Goal: Task Accomplishment & Management: Manage account settings

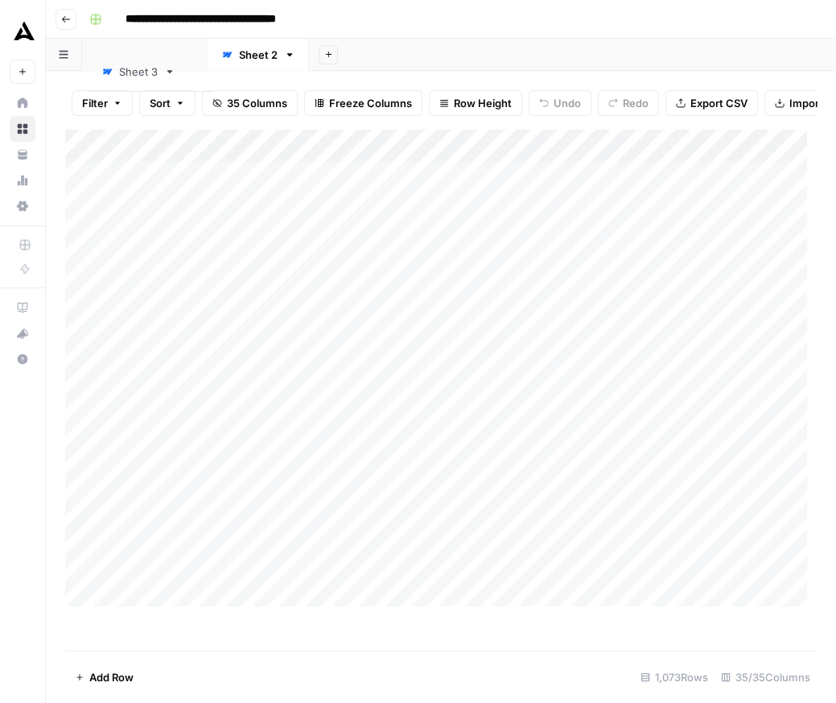
drag, startPoint x: 271, startPoint y: 72, endPoint x: 138, endPoint y: 73, distance: 132.8
click at [138, 71] on div "Sheet 2 Sheet 3 Add Sheet" at bounding box center [441, 55] width 790 height 32
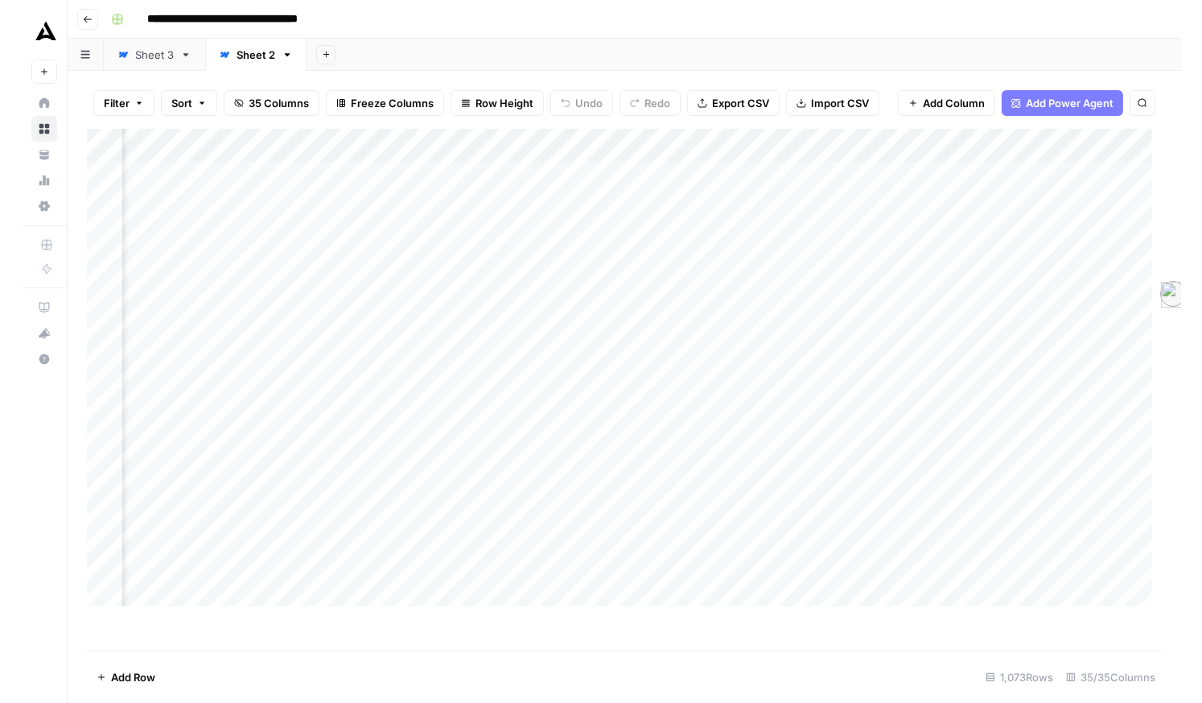
scroll to position [0, 1309]
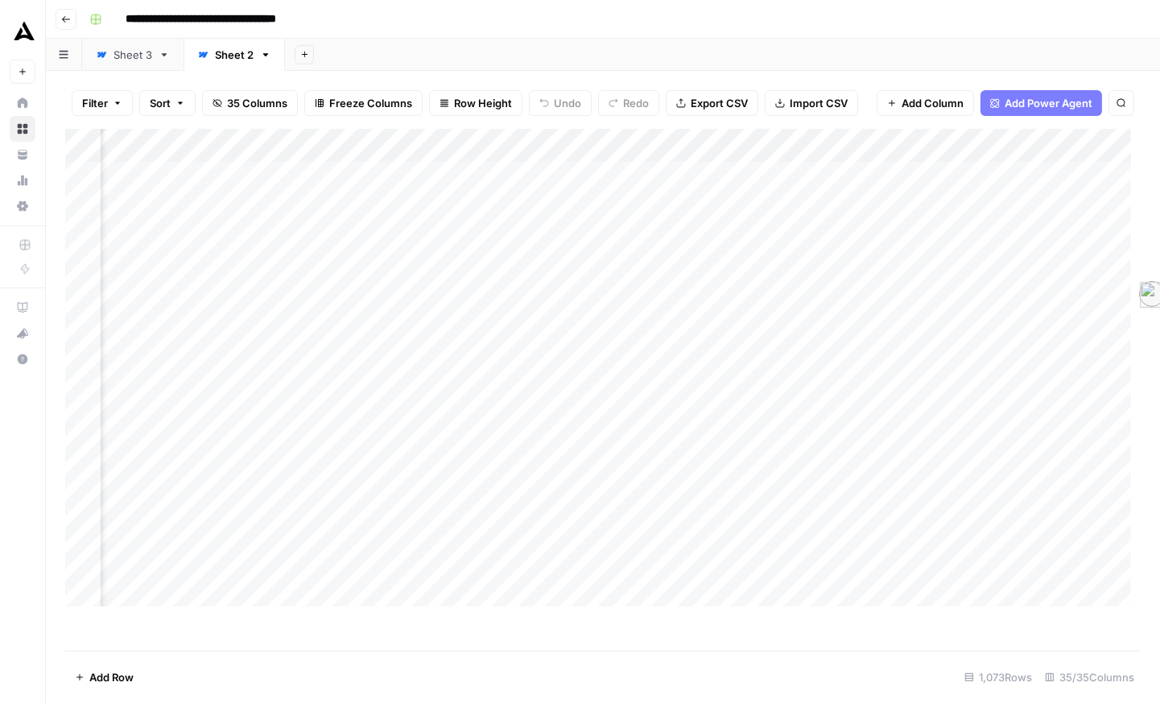
click at [148, 71] on link "Sheet 3" at bounding box center [132, 55] width 101 height 32
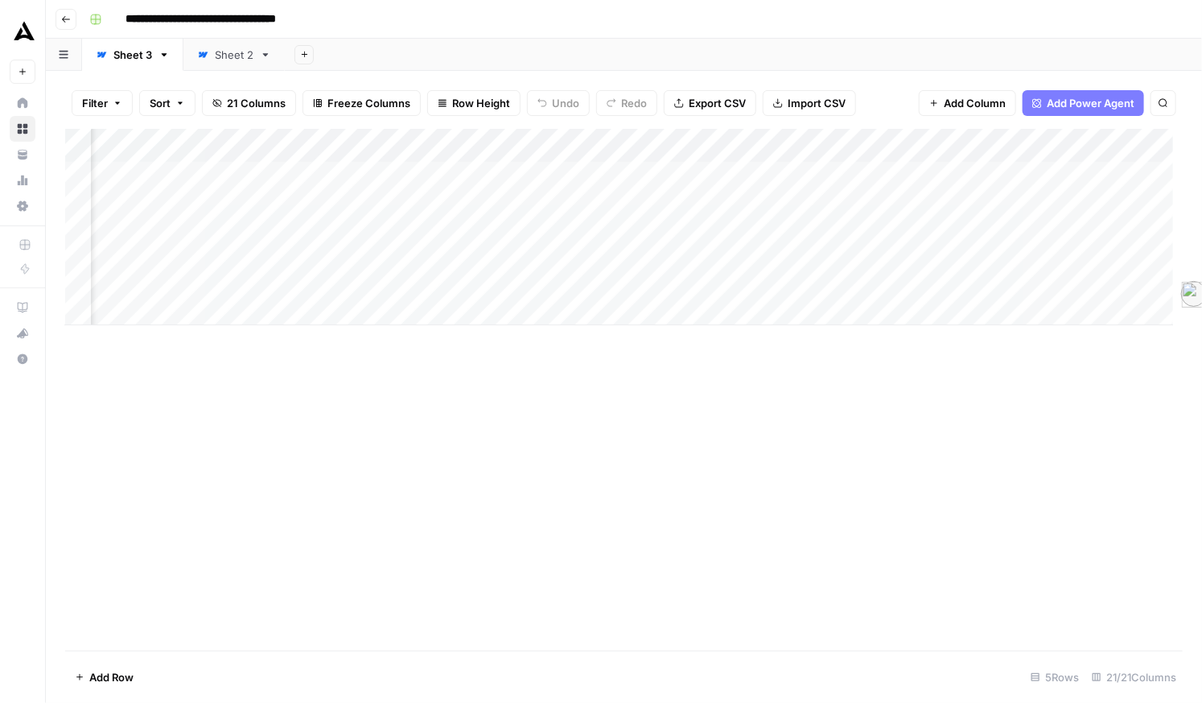
scroll to position [0, 1571]
click at [719, 538] on div "Add Column" at bounding box center [624, 389] width 1118 height 521
click at [835, 208] on div "Add Column" at bounding box center [619, 227] width 1108 height 196
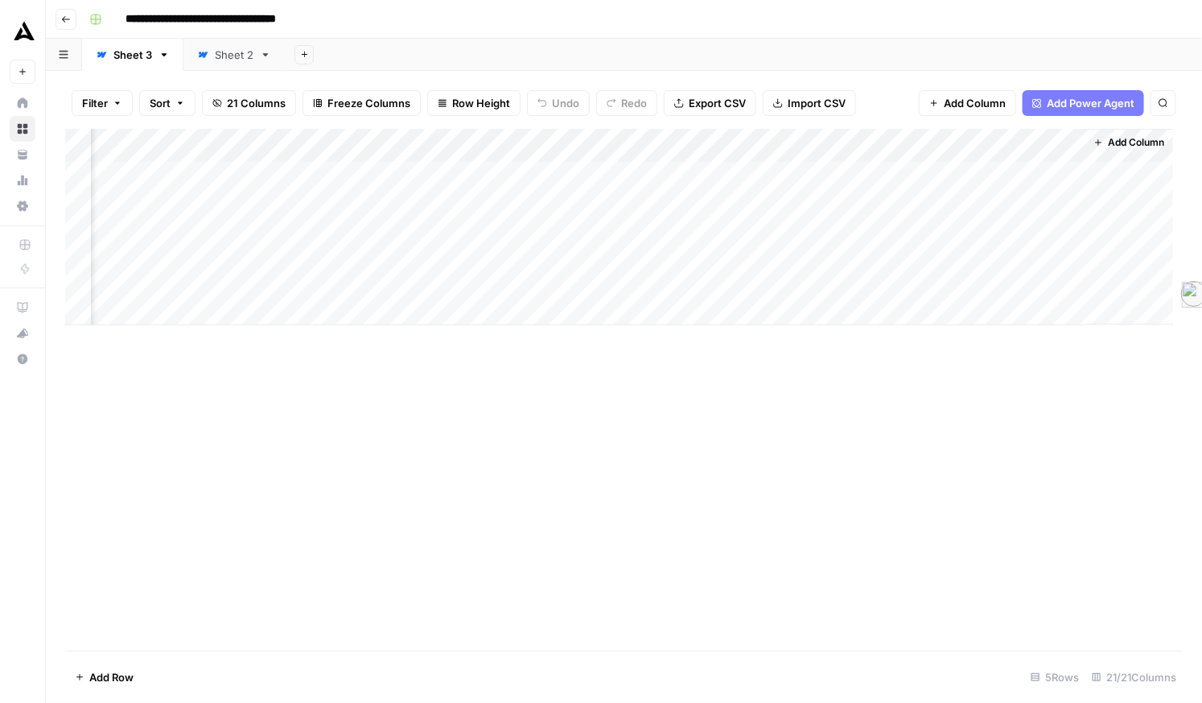
click at [835, 208] on div "Add Column" at bounding box center [619, 227] width 1108 height 196
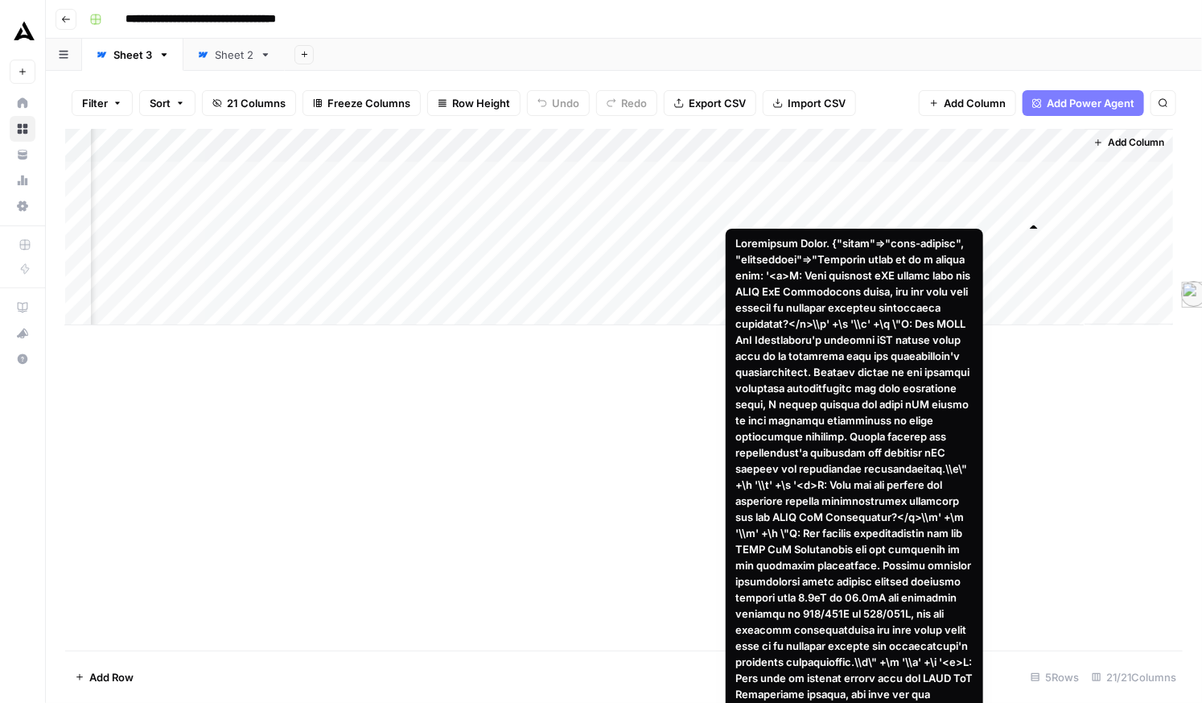
click at [835, 206] on div "Add Column" at bounding box center [619, 227] width 1108 height 196
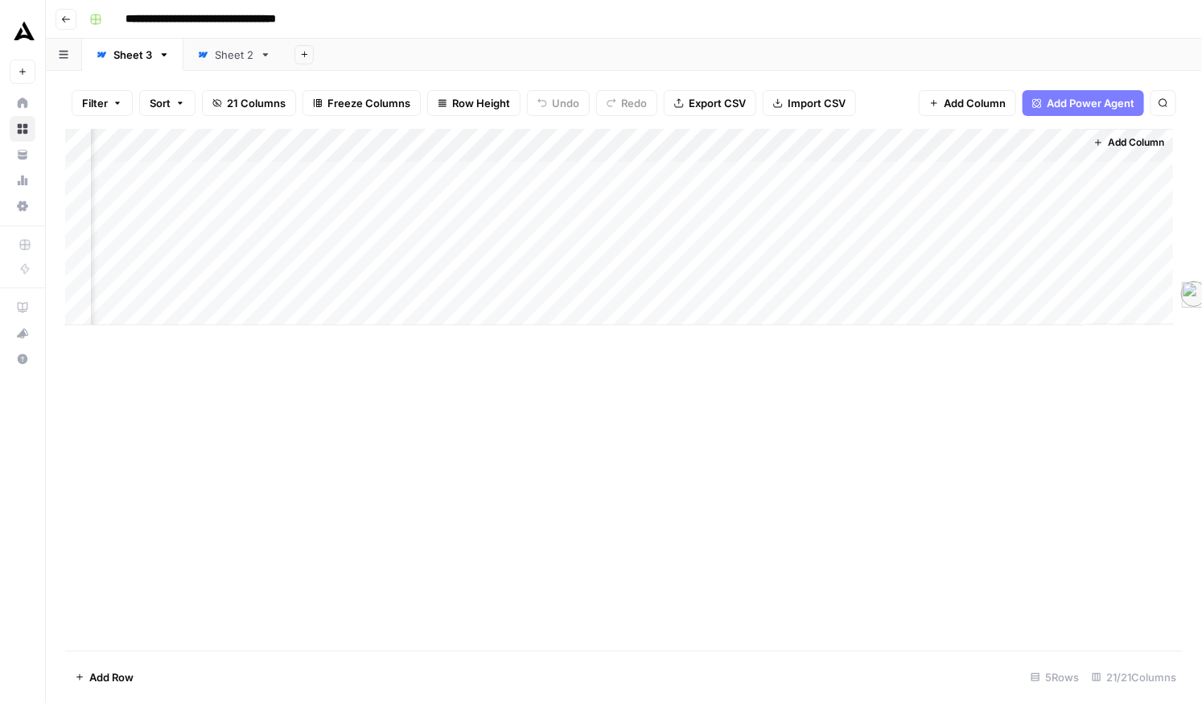
click at [524, 501] on div "Add Column" at bounding box center [624, 389] width 1118 height 521
click at [299, 207] on div "Add Column" at bounding box center [619, 227] width 1108 height 196
click at [176, 204] on div "Add Column" at bounding box center [619, 227] width 1108 height 196
click at [295, 208] on div "Add Column" at bounding box center [619, 227] width 1108 height 196
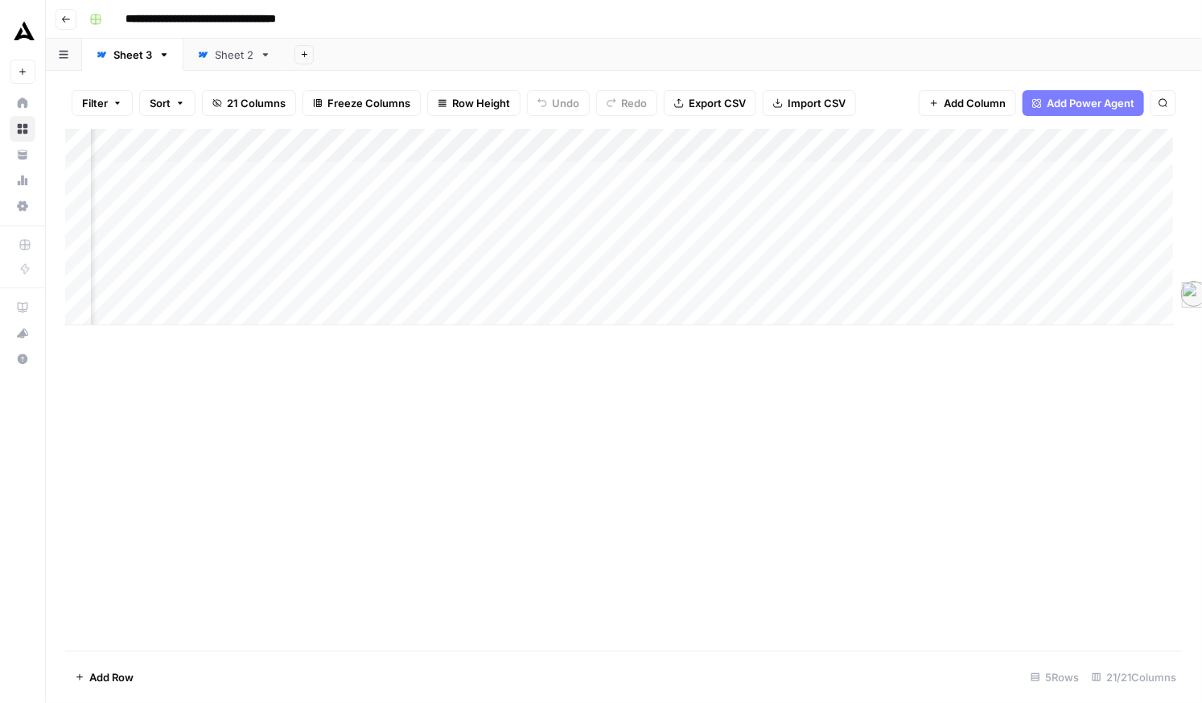
scroll to position [0, 526]
click at [354, 199] on div "Add Column" at bounding box center [619, 227] width 1108 height 196
click at [748, 176] on div "Add Column" at bounding box center [619, 227] width 1108 height 196
click at [755, 177] on div at bounding box center [763, 180] width 146 height 39
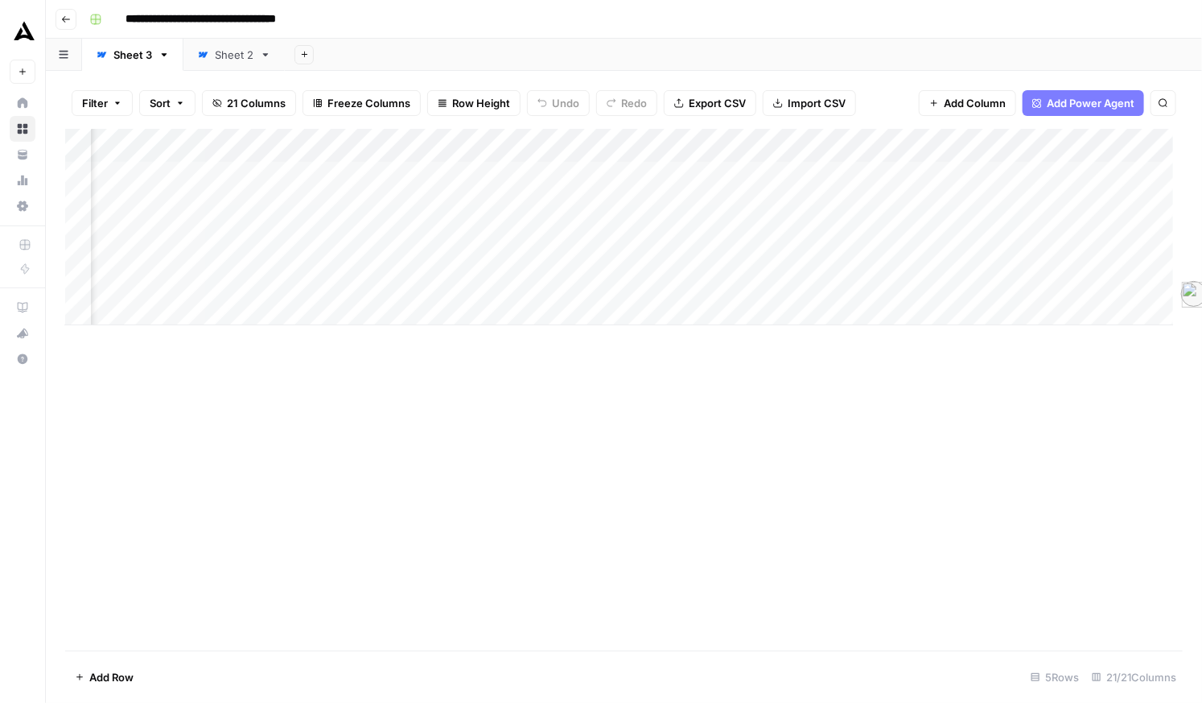
click at [835, 111] on span "Add Column" at bounding box center [975, 103] width 62 height 16
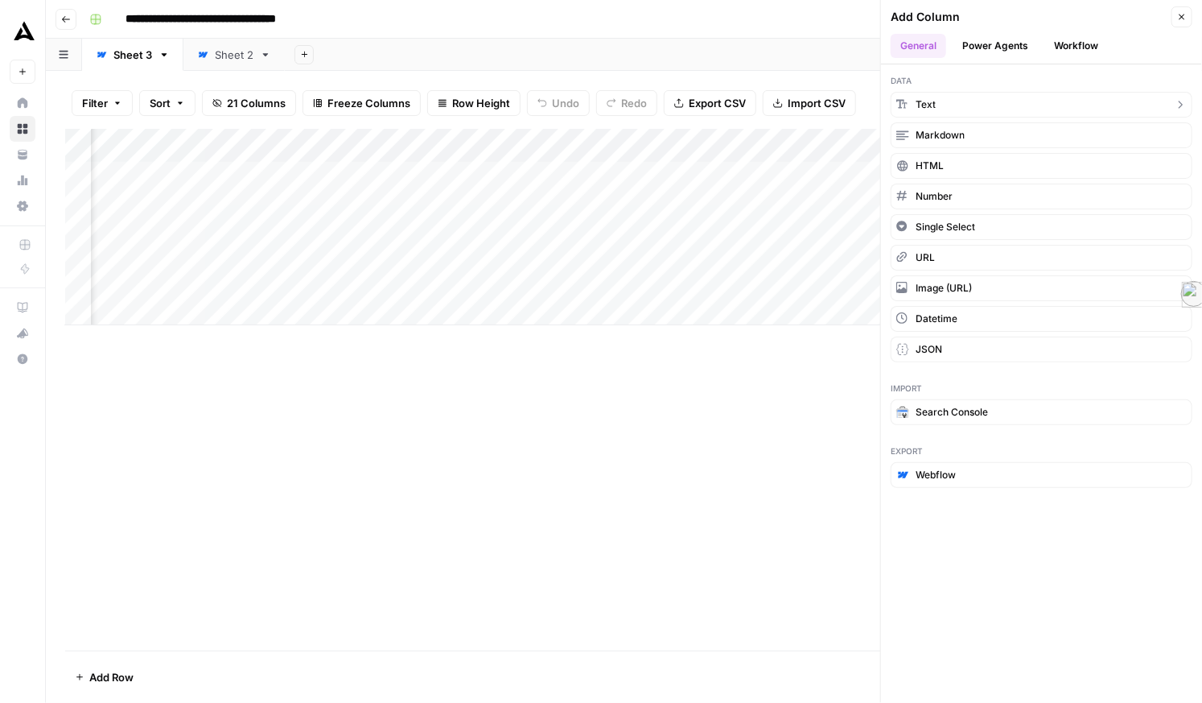
click at [835, 112] on span "Text" at bounding box center [926, 104] width 20 height 14
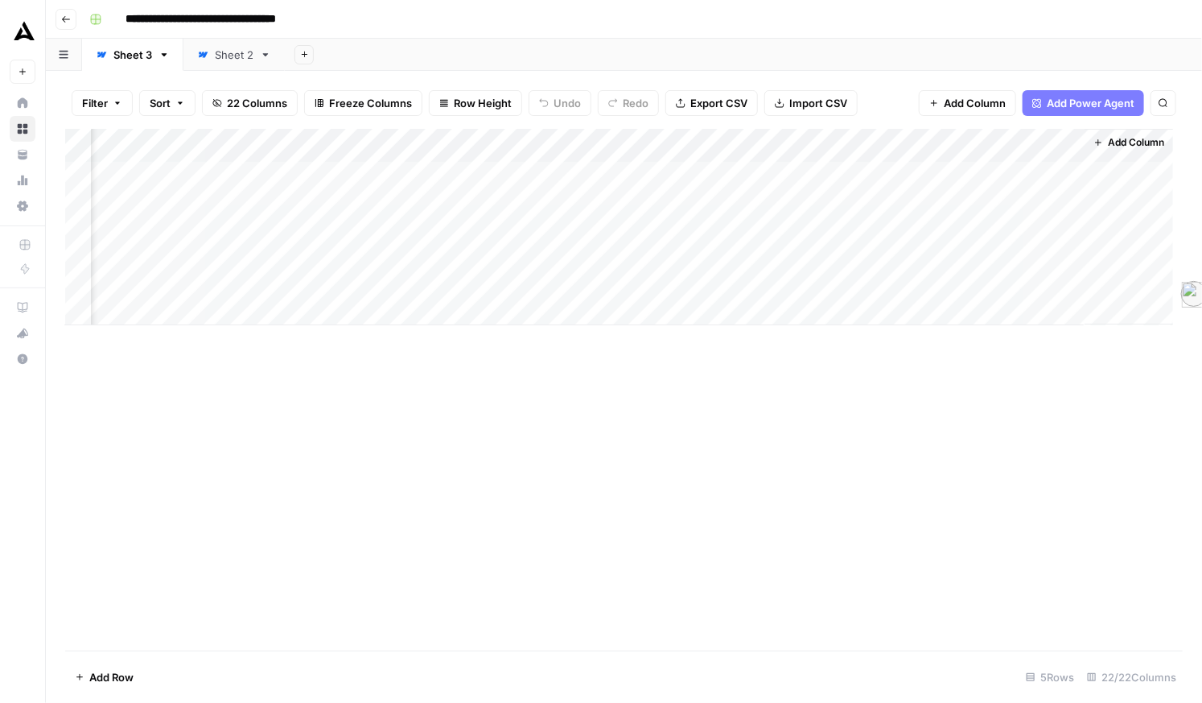
scroll to position [0, 2214]
click at [835, 174] on div "Add Column" at bounding box center [619, 227] width 1108 height 196
click at [835, 215] on input "New Column" at bounding box center [1019, 220] width 163 height 16
type input "FAQ"
drag, startPoint x: 981, startPoint y: 178, endPoint x: 315, endPoint y: 210, distance: 666.3
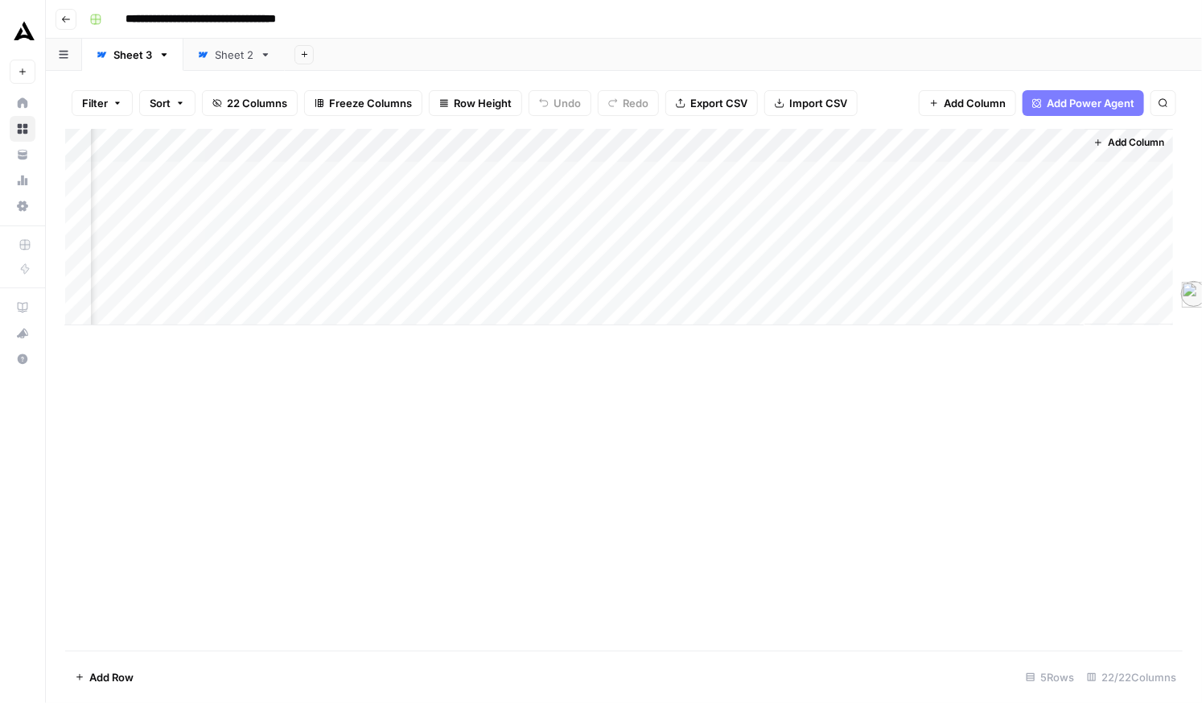
click at [315, 210] on div "Add Column" at bounding box center [619, 227] width 1108 height 196
click at [413, 208] on div "Add Column" at bounding box center [619, 227] width 1108 height 196
click at [385, 275] on div "Add Column" at bounding box center [619, 227] width 1108 height 196
click at [393, 213] on div "Add Column" at bounding box center [619, 227] width 1108 height 196
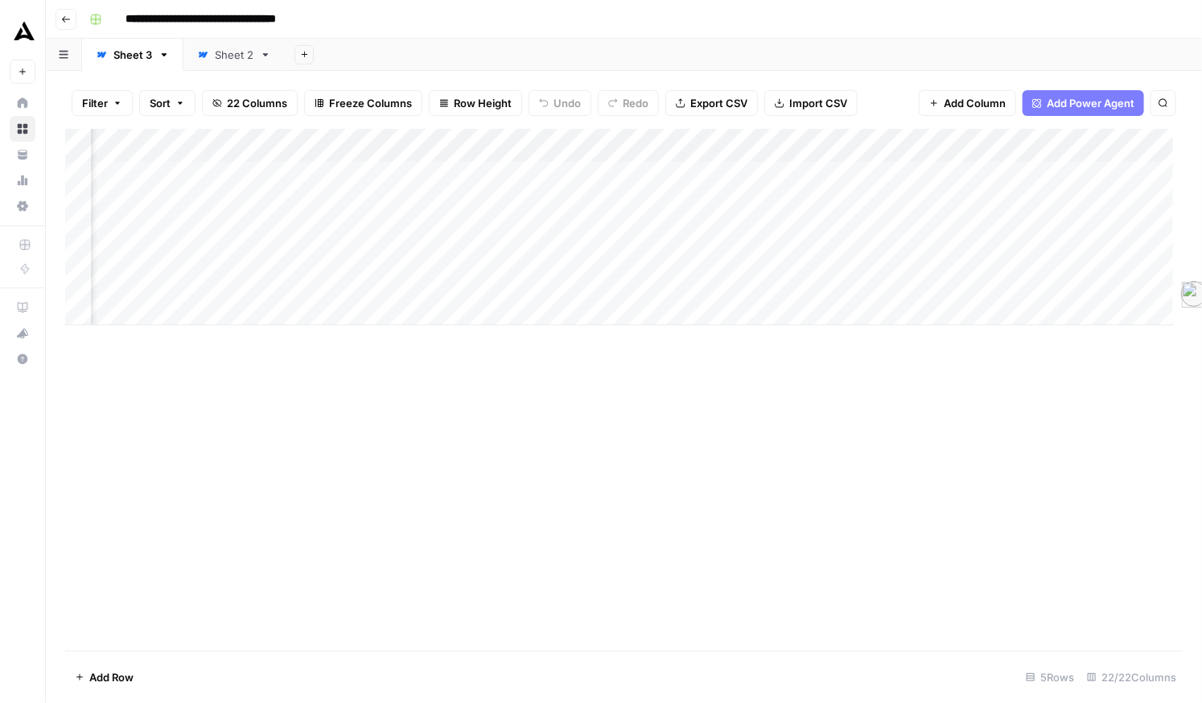
click at [393, 213] on div "Add Column" at bounding box center [619, 227] width 1108 height 196
click at [390, 209] on div "Add Column" at bounding box center [619, 227] width 1108 height 196
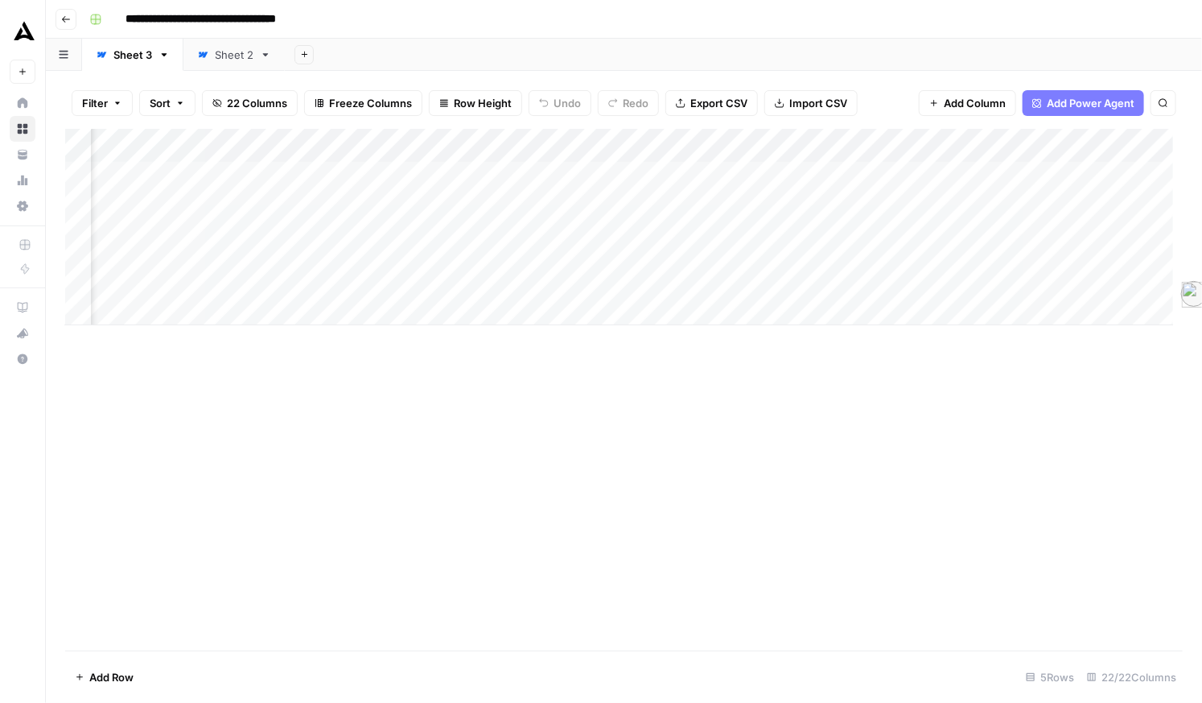
click at [391, 325] on div "Add Column" at bounding box center [619, 227] width 1108 height 196
click at [421, 209] on div "Add Column" at bounding box center [619, 227] width 1108 height 196
click at [469, 179] on div "Add Column" at bounding box center [619, 227] width 1108 height 196
click at [423, 175] on div at bounding box center [409, 180] width 146 height 39
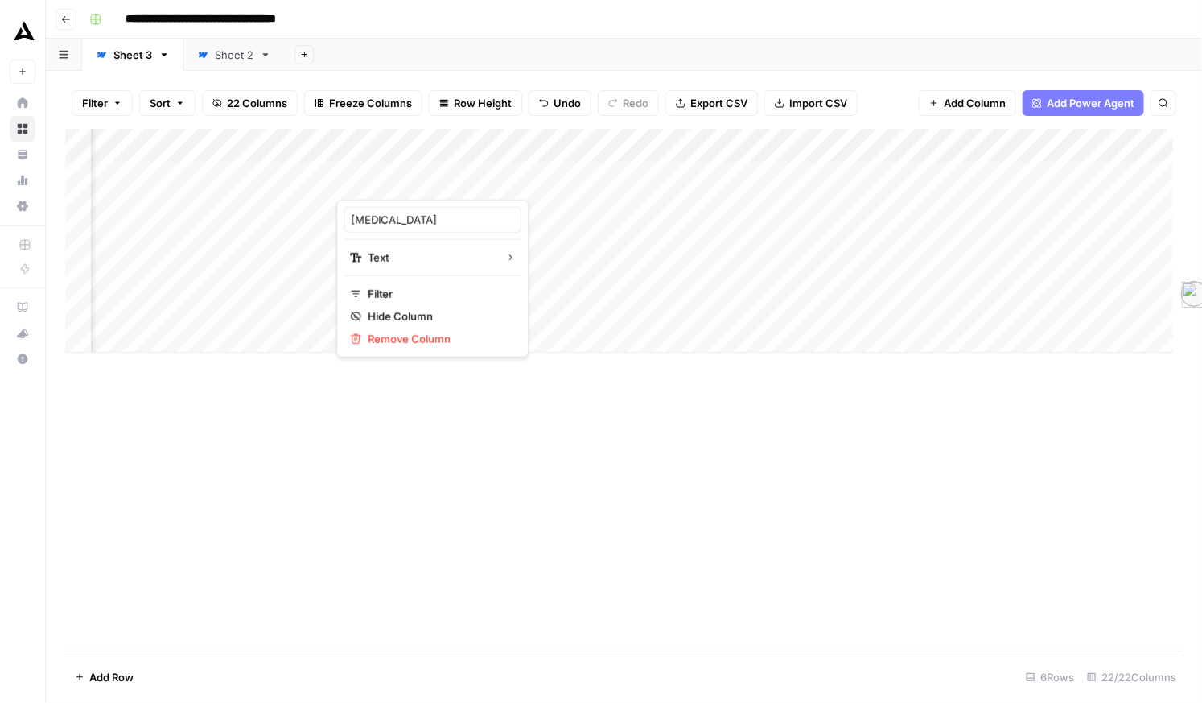
click at [256, 264] on div "Add Column" at bounding box center [619, 241] width 1108 height 224
click at [377, 227] on div "Add Column" at bounding box center [619, 241] width 1108 height 224
click at [392, 204] on div "Add Column" at bounding box center [619, 241] width 1108 height 224
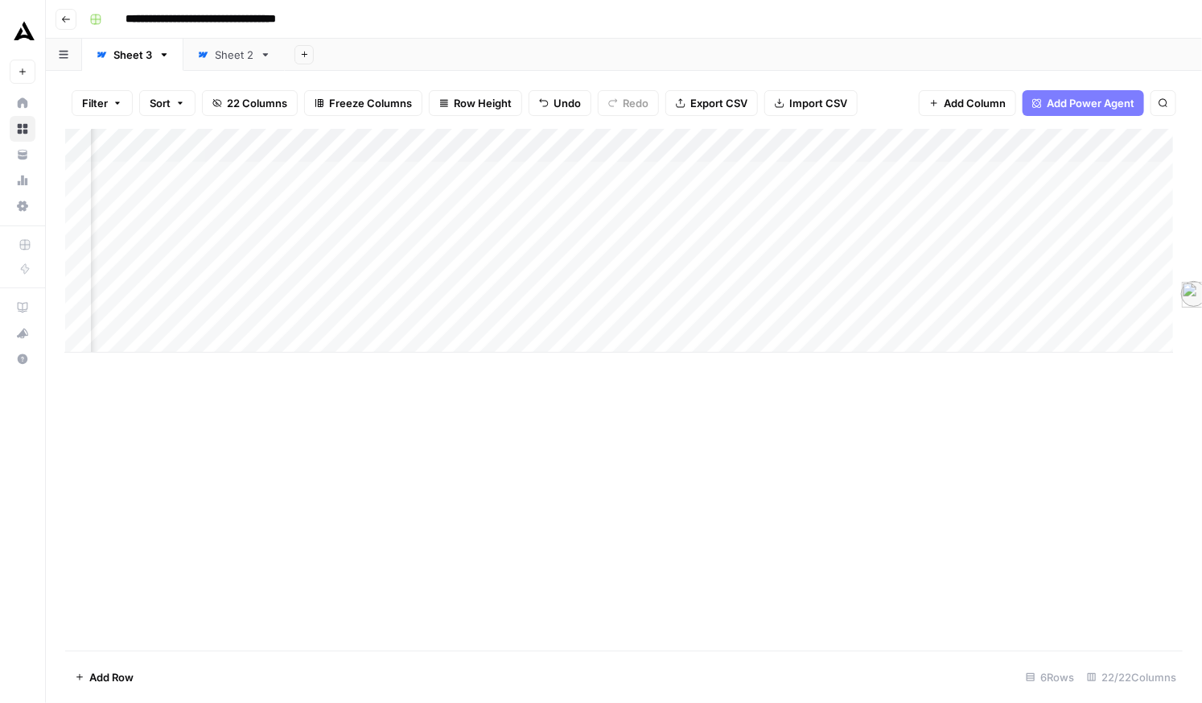
click at [406, 209] on div "Add Column" at bounding box center [619, 241] width 1108 height 224
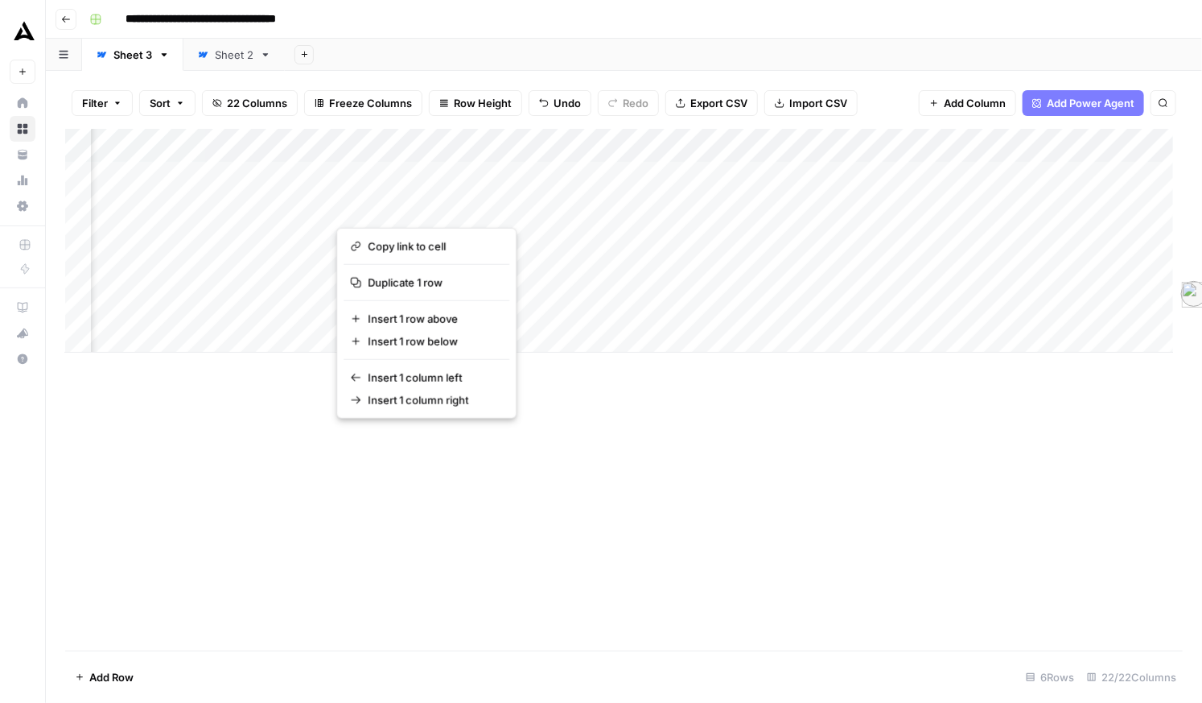
click at [403, 215] on button "button" at bounding box center [409, 207] width 146 height 28
click at [454, 210] on button "button" at bounding box center [409, 207] width 146 height 28
click at [498, 210] on div "Add Column" at bounding box center [619, 241] width 1108 height 224
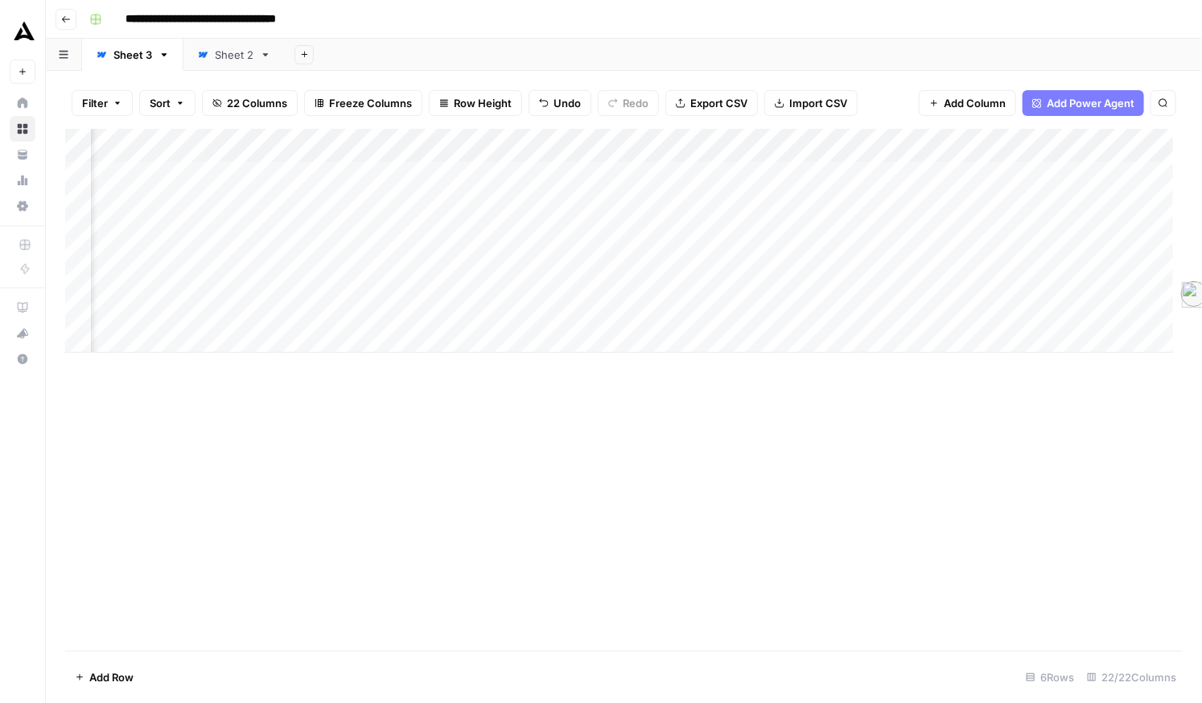
click at [498, 210] on div "Add Column" at bounding box center [619, 241] width 1108 height 224
click at [444, 209] on div "Add Column" at bounding box center [619, 241] width 1108 height 224
click at [390, 209] on div "Add Column" at bounding box center [619, 241] width 1108 height 224
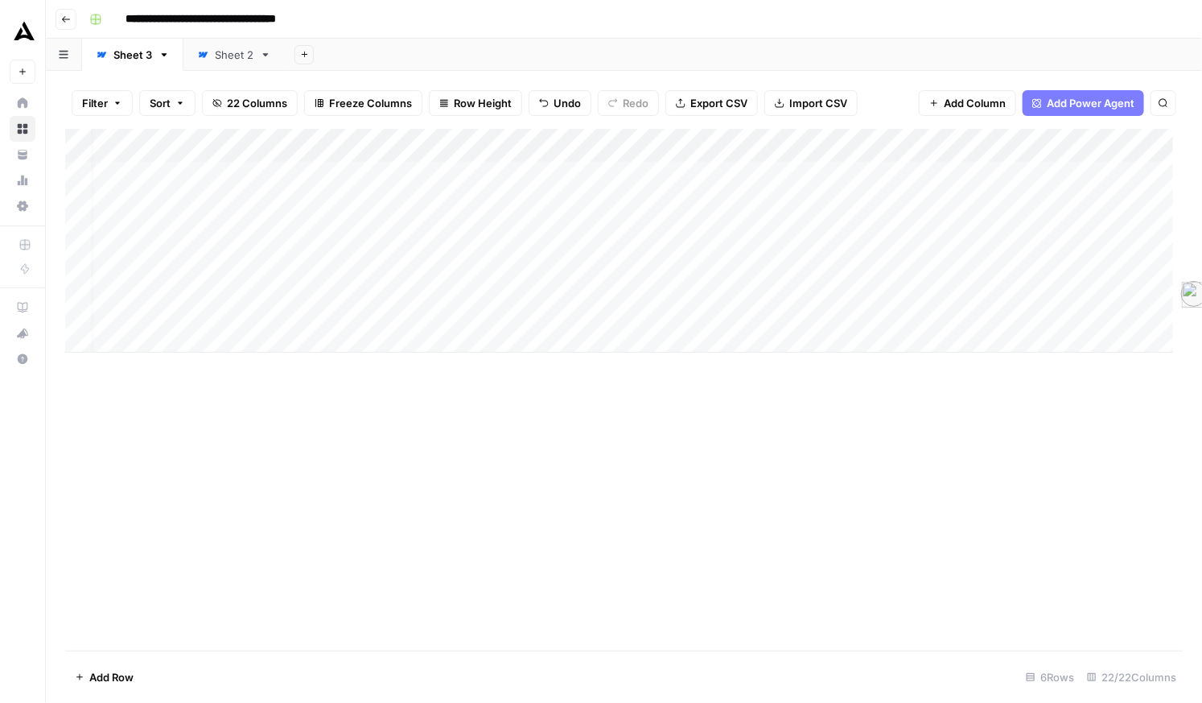
click at [808, 207] on div "Add Column" at bounding box center [619, 241] width 1108 height 224
click at [835, 204] on div "Add Column" at bounding box center [619, 241] width 1108 height 224
click at [832, 238] on div "Add Column" at bounding box center [619, 241] width 1108 height 224
click at [835, 210] on div "Add Column" at bounding box center [619, 241] width 1108 height 224
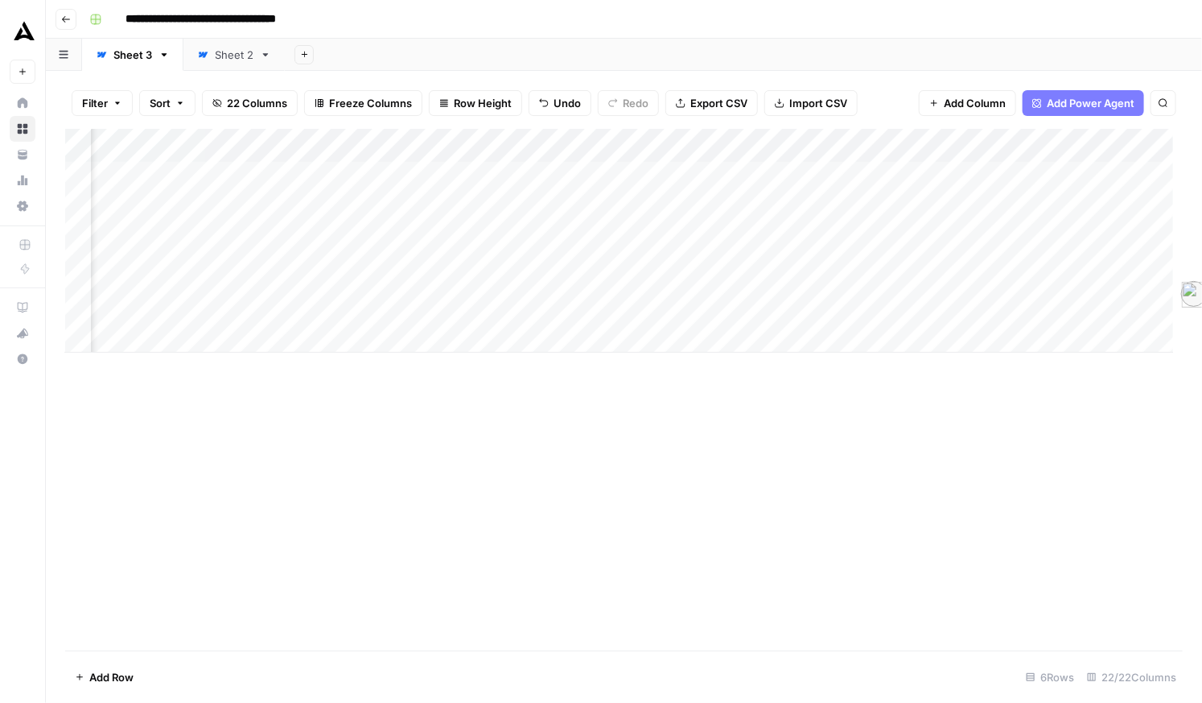
click at [835, 211] on div "Add Column" at bounding box center [619, 241] width 1108 height 224
type textarea "**********"
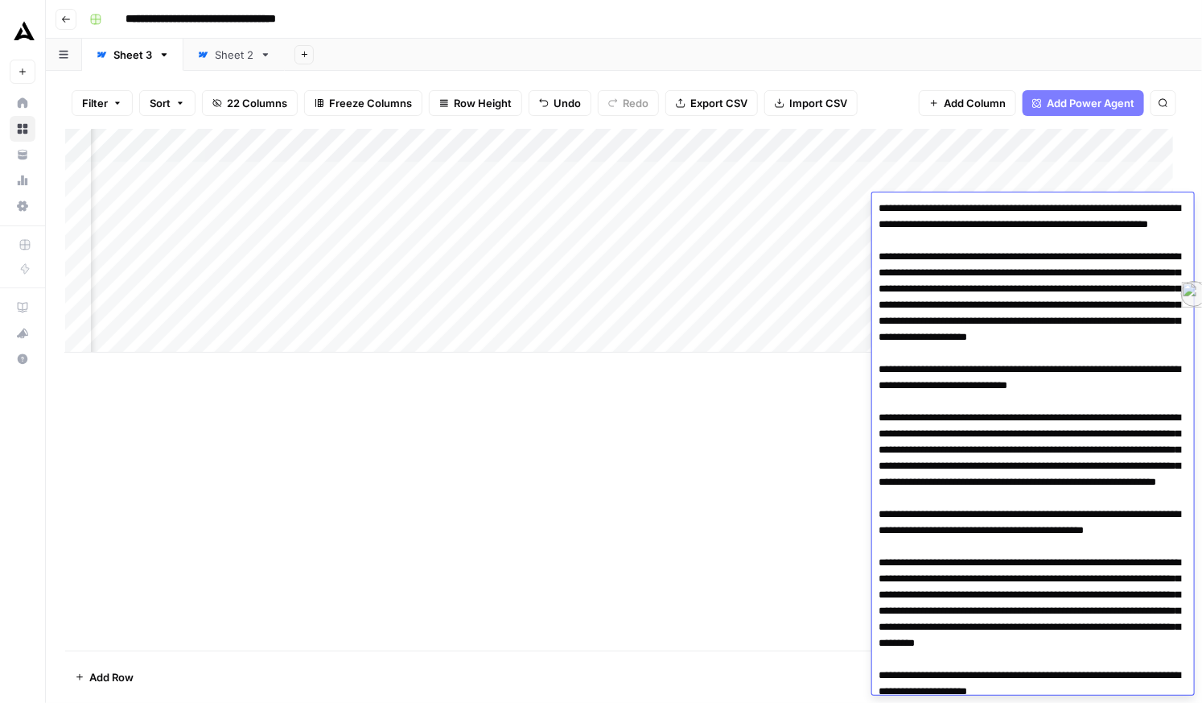
scroll to position [551, 0]
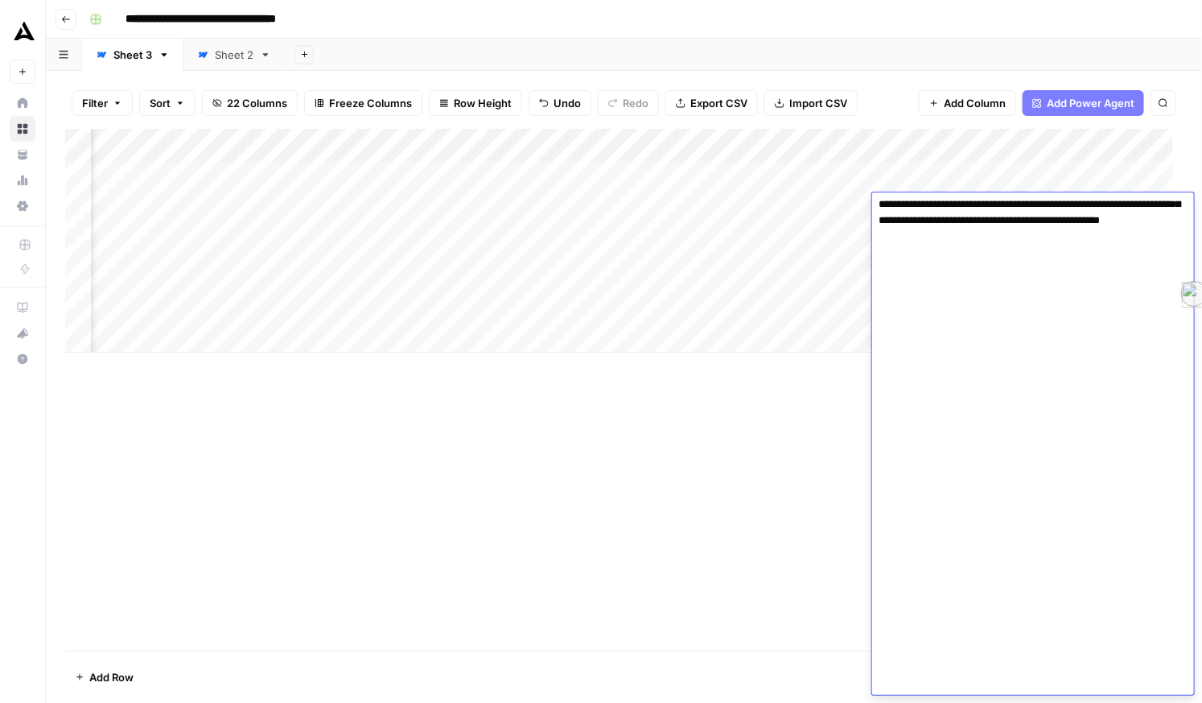
click at [714, 287] on div "Add Column" at bounding box center [619, 241] width 1108 height 224
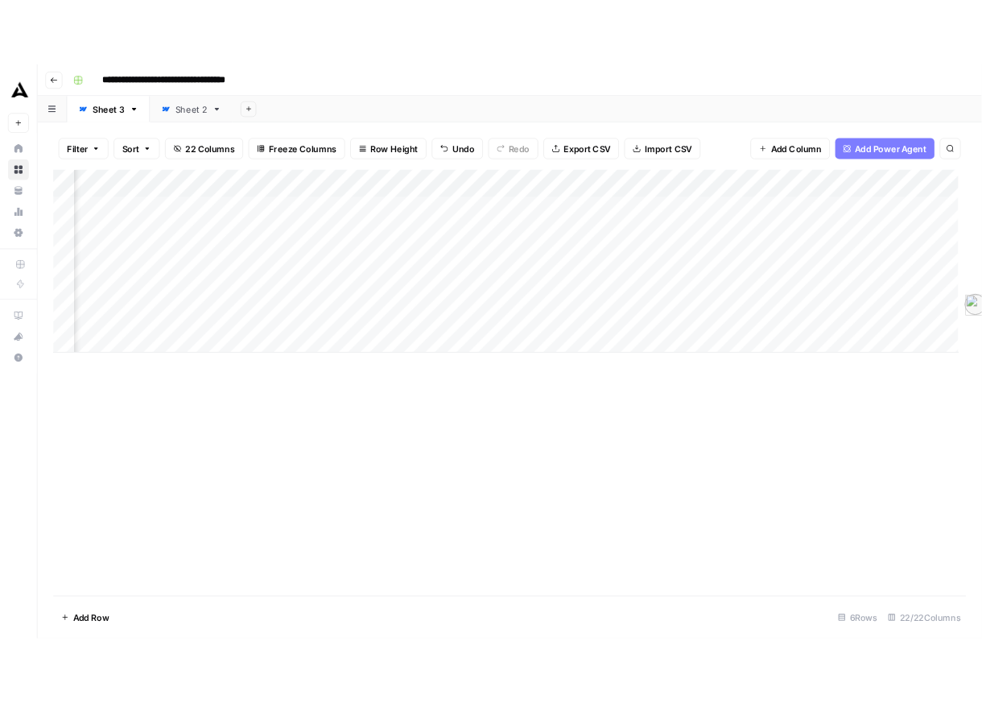
scroll to position [0, 590]
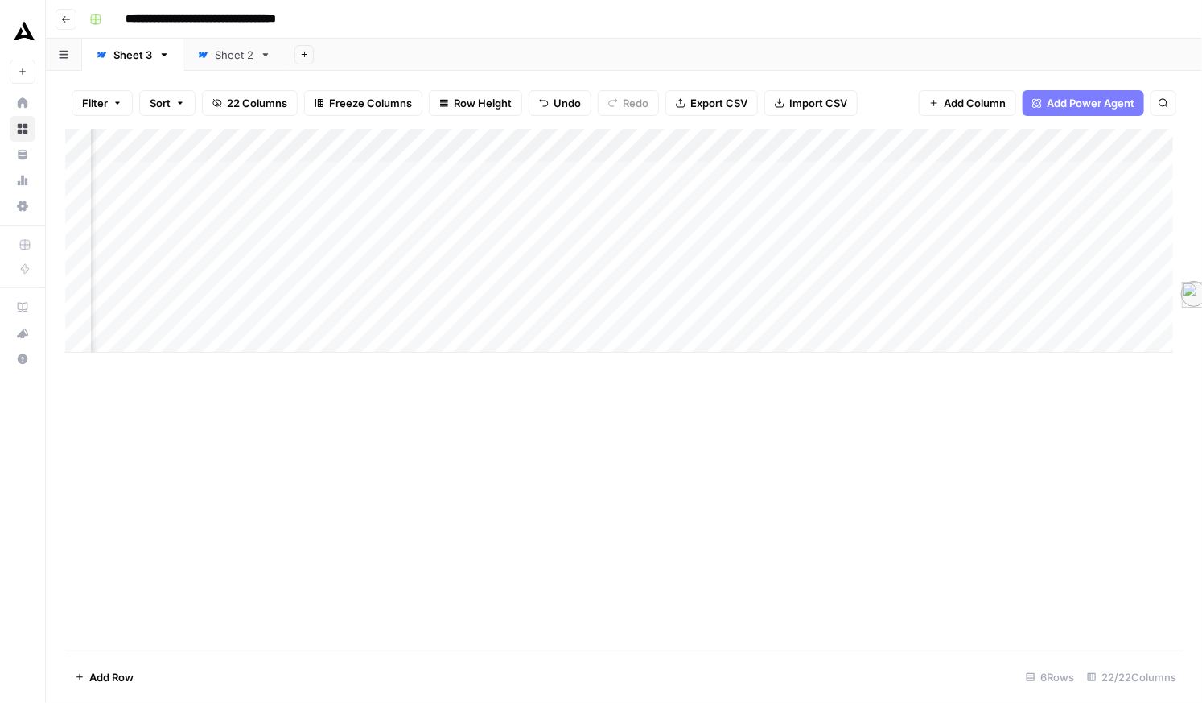
click at [266, 505] on div "Add Column" at bounding box center [624, 389] width 1118 height 521
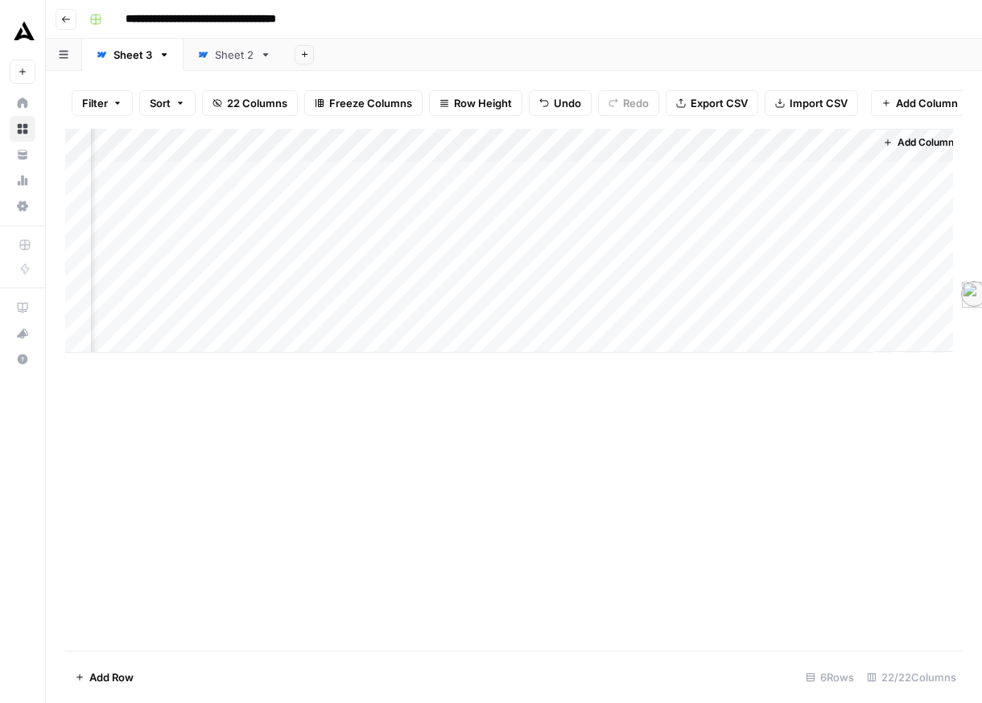
scroll to position [0, 2435]
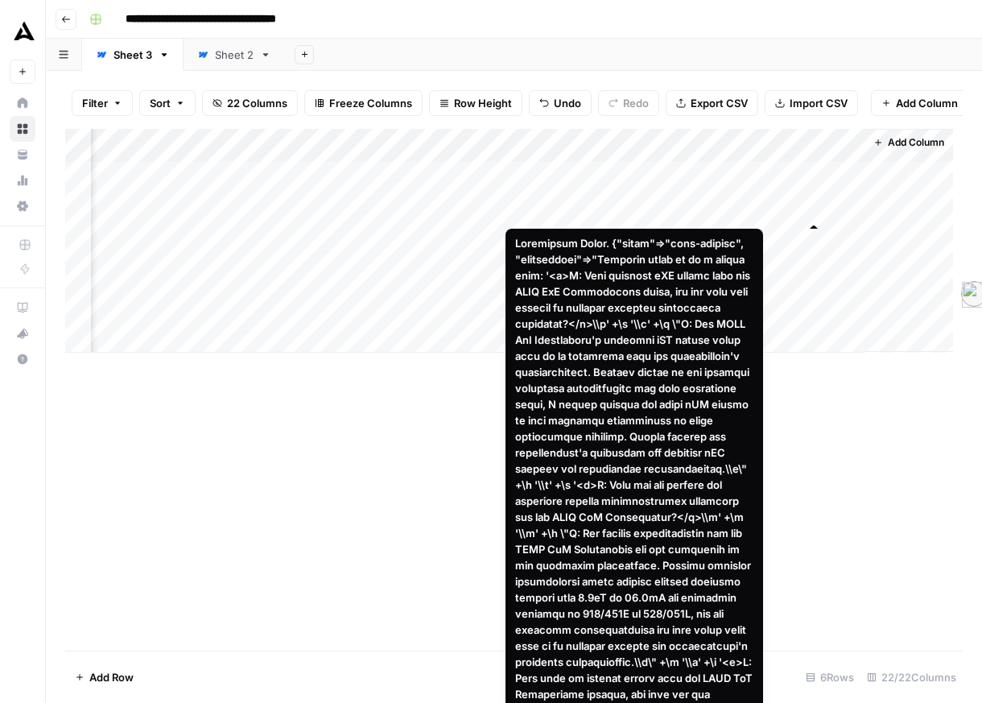
click at [818, 207] on div "Add Column" at bounding box center [509, 241] width 888 height 224
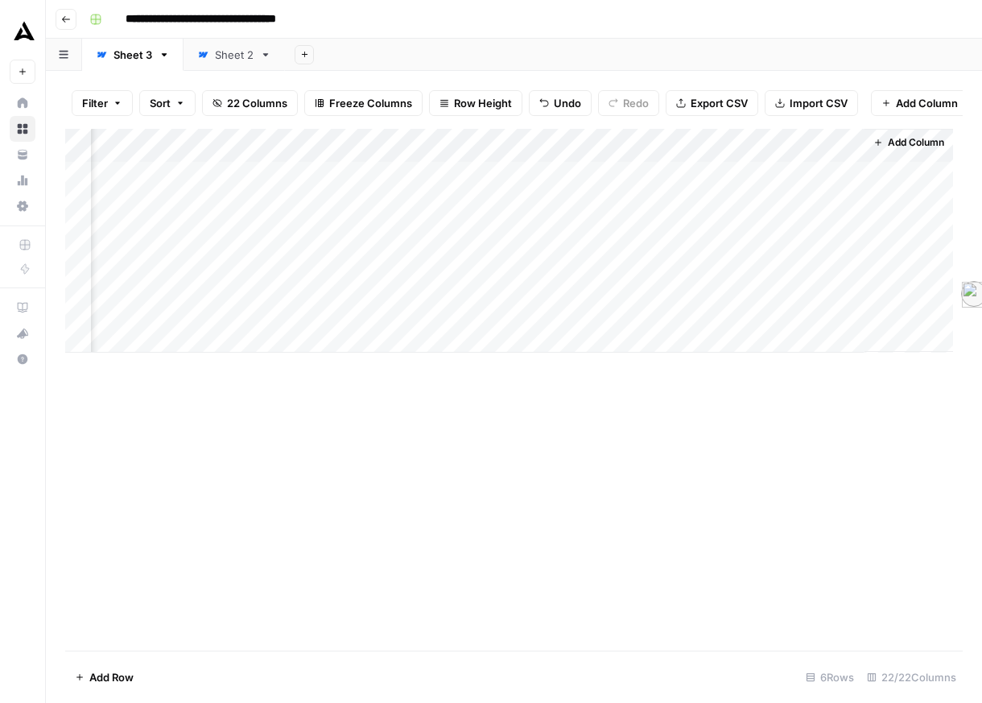
click at [196, 505] on div "Add Column" at bounding box center [513, 389] width 897 height 521
click at [813, 181] on div "Add Column" at bounding box center [509, 241] width 888 height 224
click at [599, 387] on div "Add Column" at bounding box center [513, 389] width 897 height 521
click at [835, 188] on div "Add Column" at bounding box center [908, 240] width 89 height 223
click at [835, 146] on icon "button" at bounding box center [878, 142] width 6 height 6
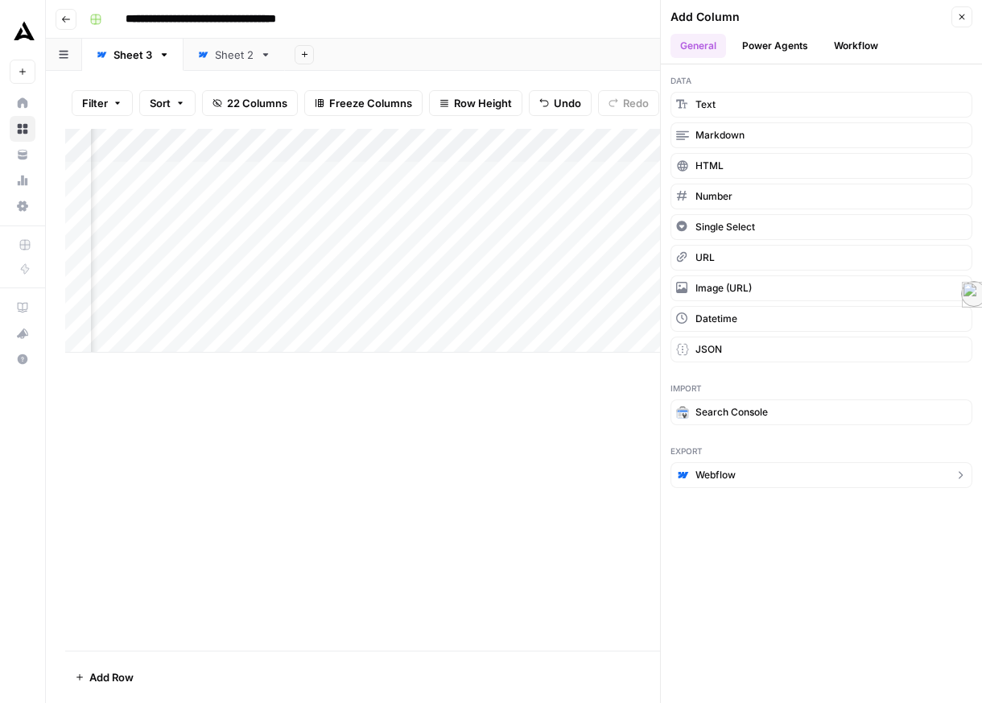
click at [736, 482] on span "Webflow" at bounding box center [715, 475] width 40 height 14
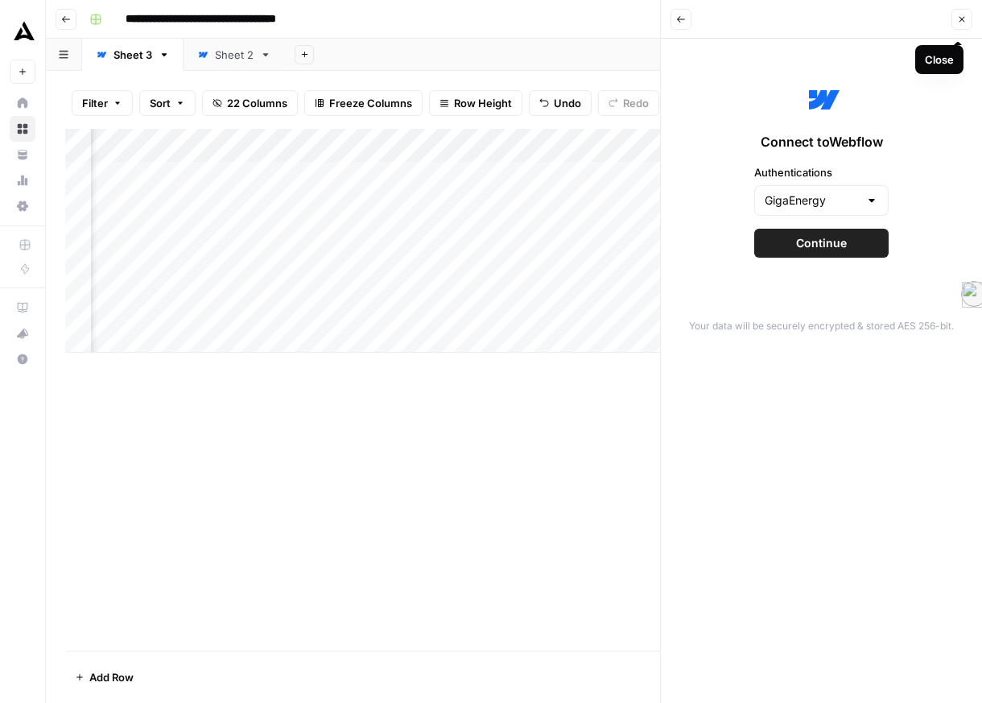
click at [835, 25] on button "Close" at bounding box center [961, 19] width 21 height 21
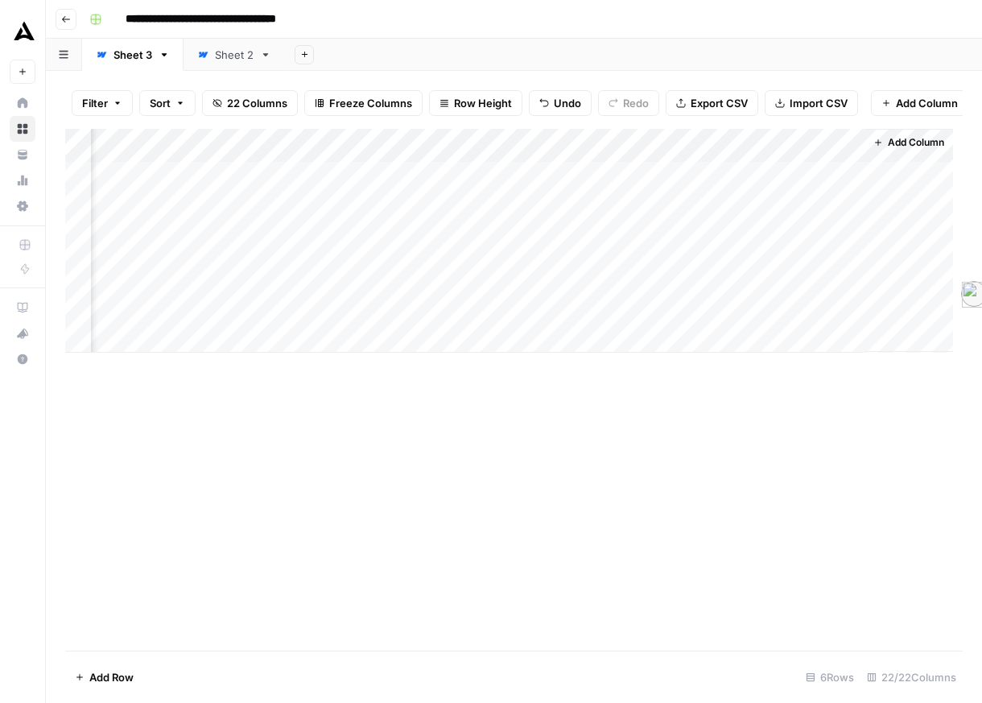
click at [28, 116] on link "Home" at bounding box center [23, 103] width 26 height 26
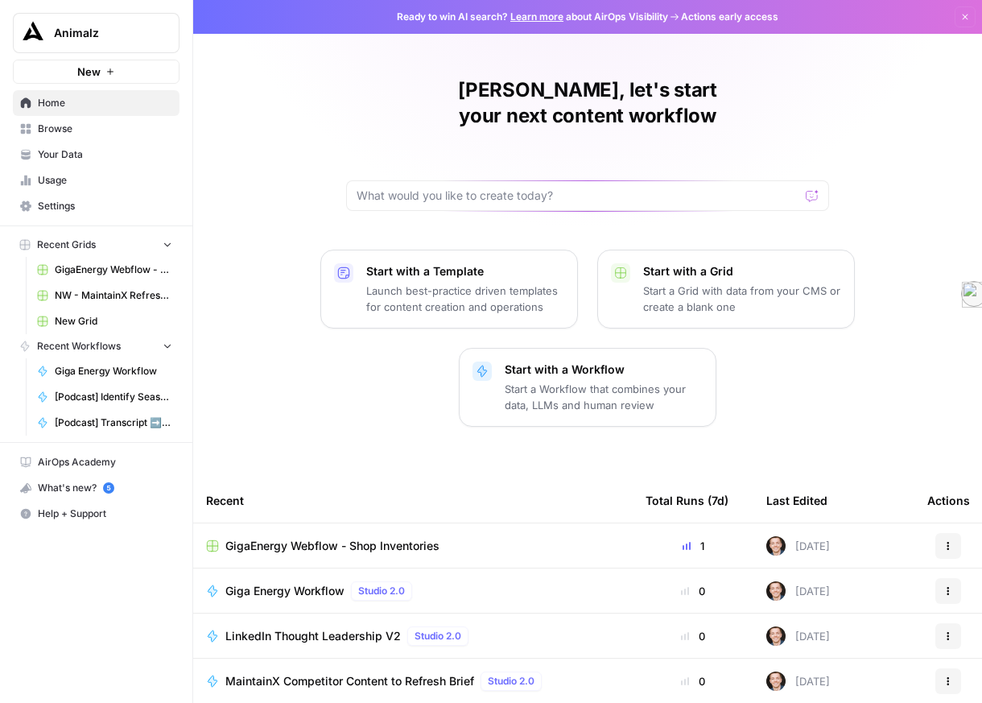
click at [82, 213] on span "Settings" at bounding box center [105, 206] width 134 height 14
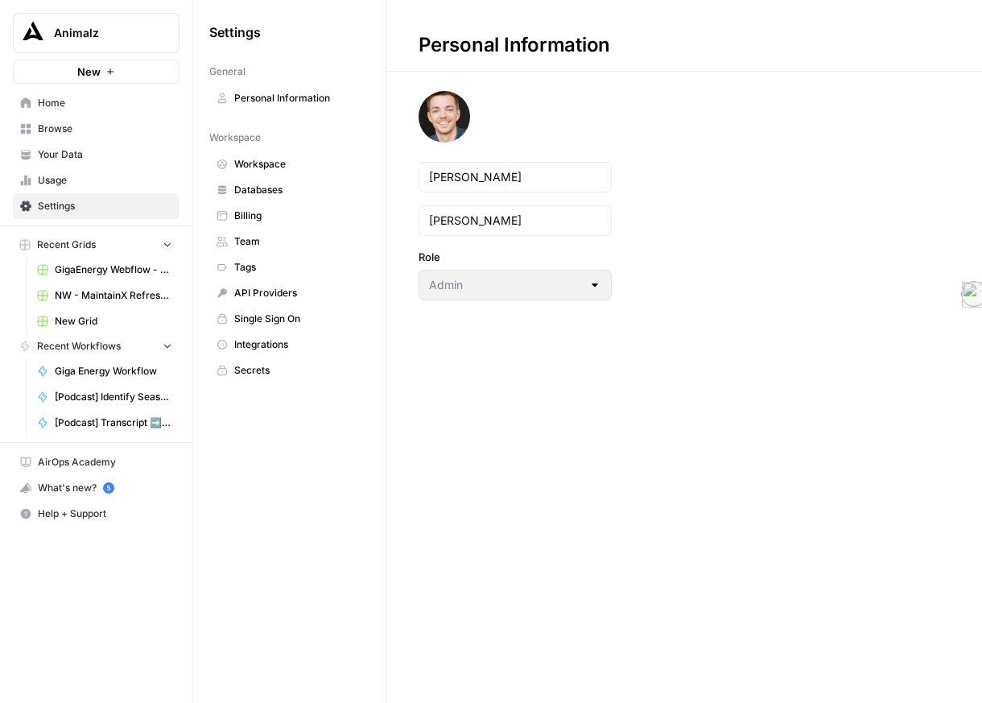
click at [322, 352] on span "Integrations" at bounding box center [298, 344] width 128 height 14
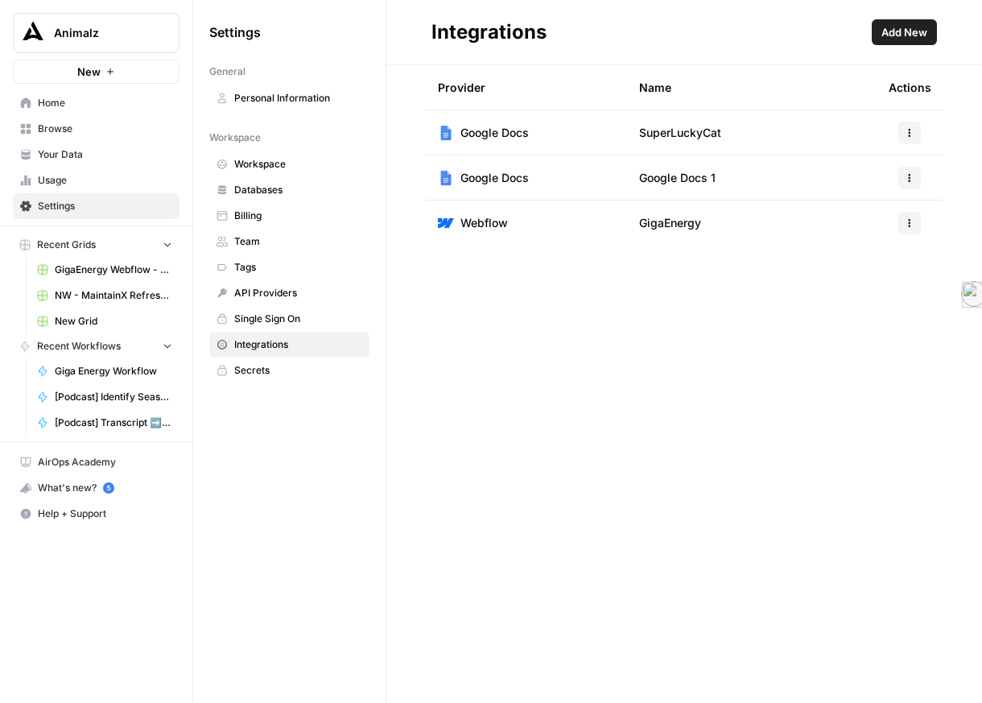
click at [835, 228] on icon "button" at bounding box center [910, 223] width 10 height 10
click at [835, 290] on span "Edit" at bounding box center [843, 285] width 52 height 16
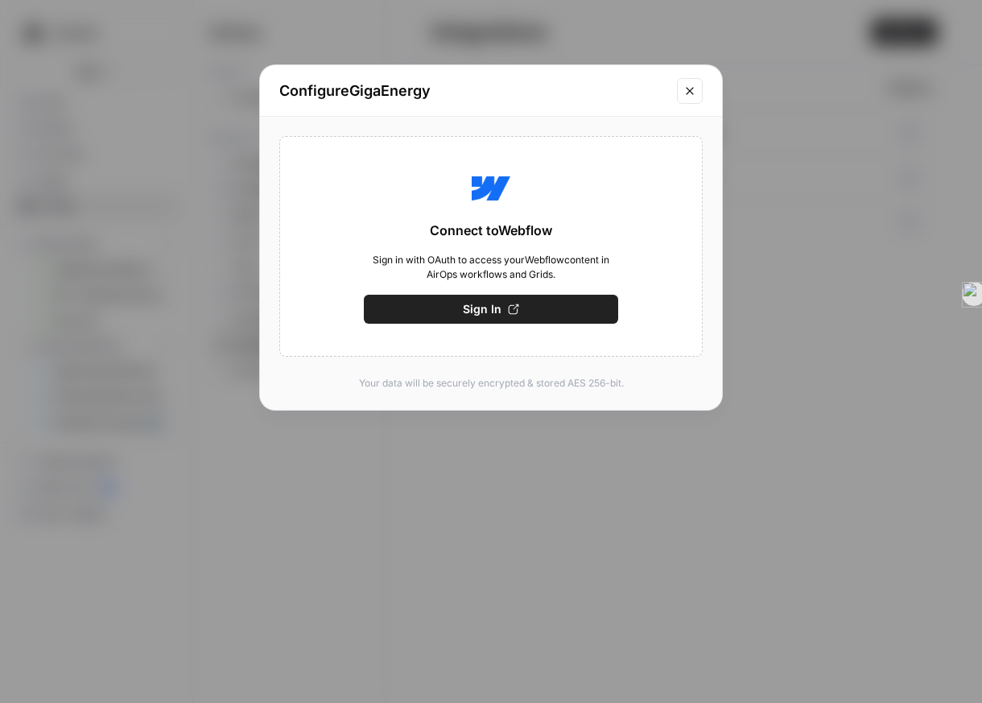
click at [501, 317] on span "Sign In" at bounding box center [482, 309] width 39 height 16
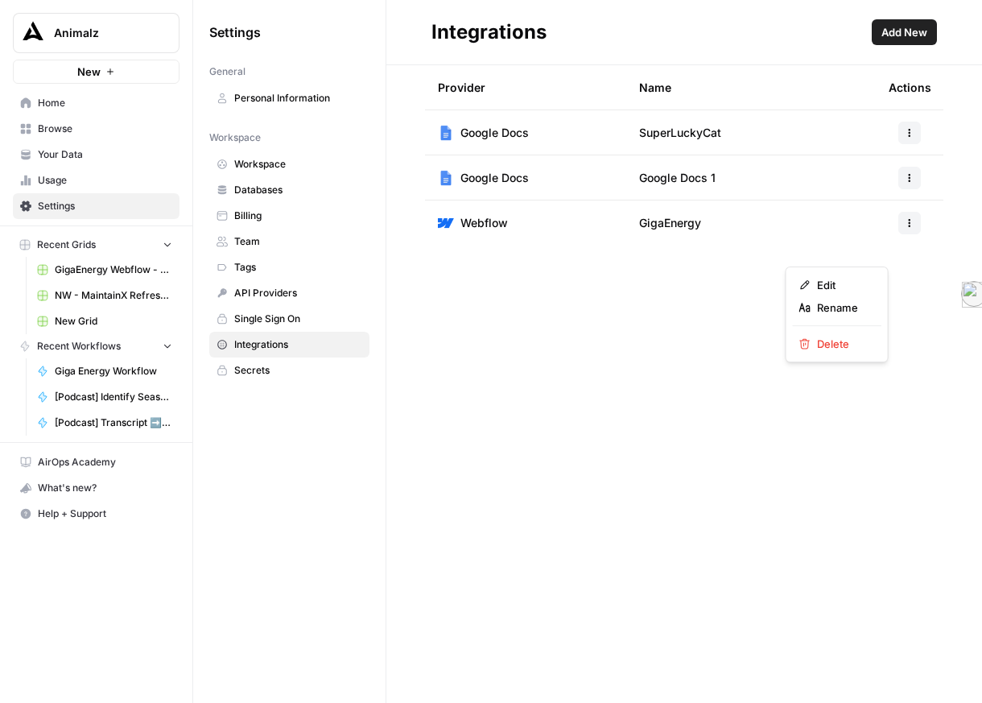
click at [910, 234] on button "button" at bounding box center [909, 223] width 23 height 23
click at [866, 352] on span "Delete" at bounding box center [843, 344] width 52 height 16
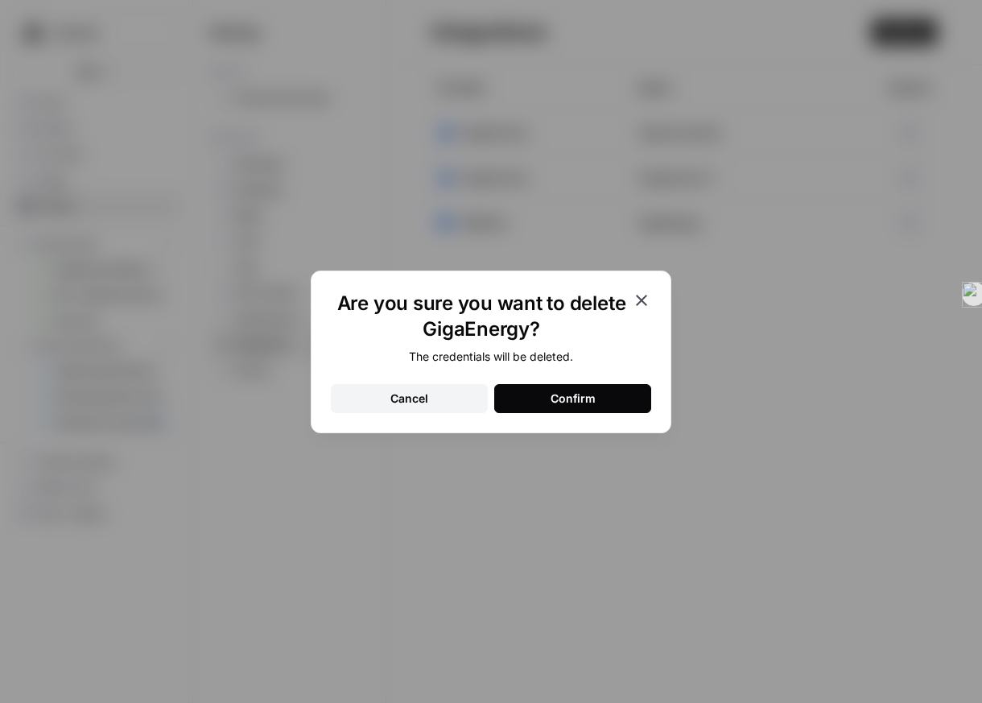
click at [627, 408] on button "Confirm" at bounding box center [572, 398] width 157 height 29
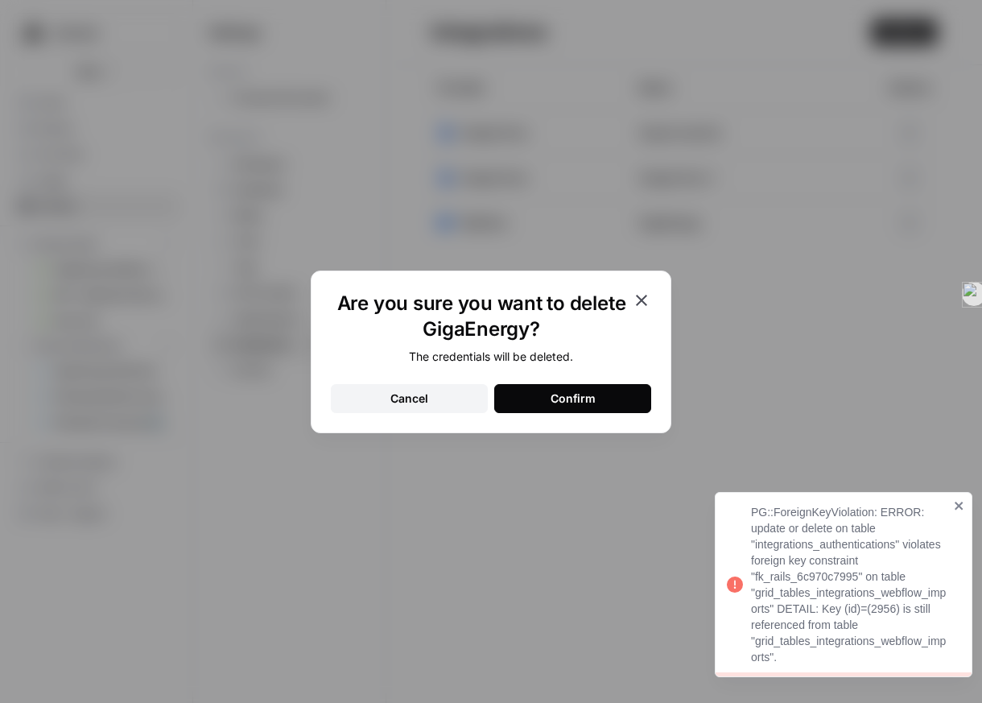
click at [591, 406] on div "Confirm" at bounding box center [572, 398] width 45 height 16
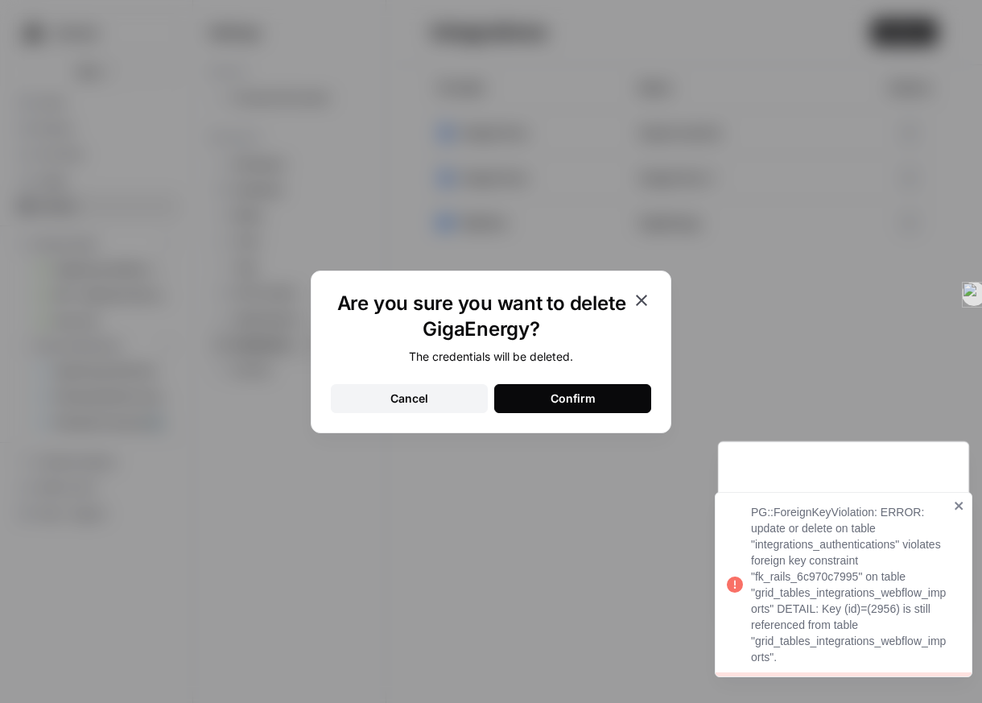
click at [565, 507] on div "Are you sure you want to delete GigaEnergy? The credentials will be deleted. Ca…" at bounding box center [491, 351] width 982 height 703
